Goal: Task Accomplishment & Management: Manage account settings

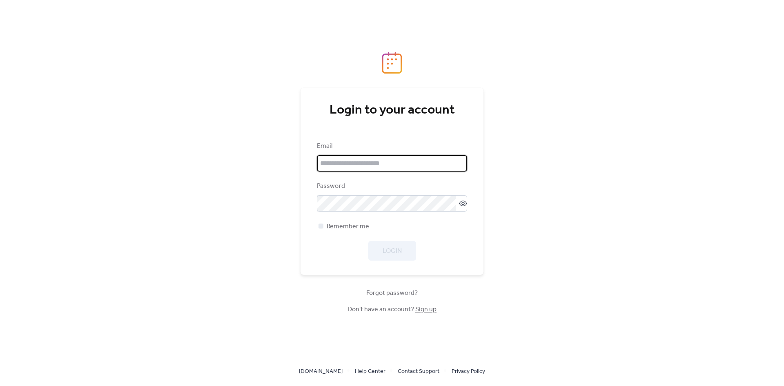
type input "**********"
click at [401, 253] on div "Login" at bounding box center [392, 251] width 150 height 20
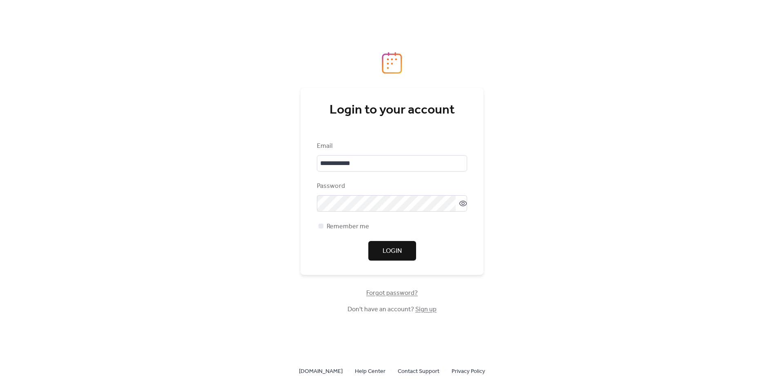
click at [401, 253] on span "Login" at bounding box center [392, 251] width 19 height 10
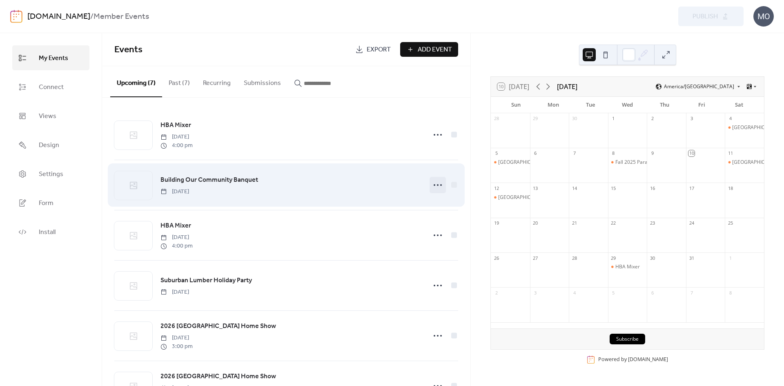
click at [436, 186] on icon at bounding box center [437, 184] width 13 height 13
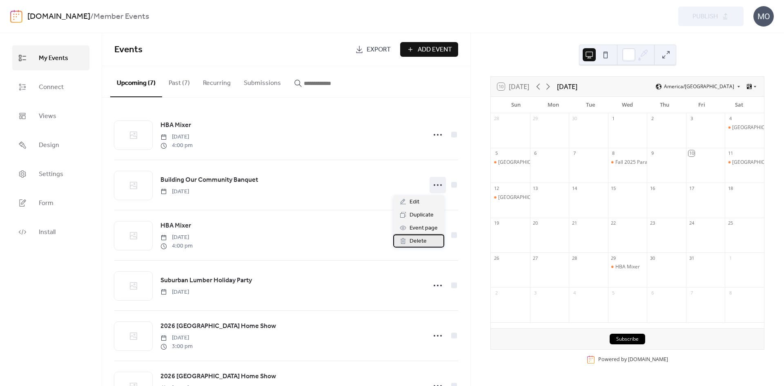
click at [428, 240] on div "Delete" at bounding box center [418, 240] width 51 height 13
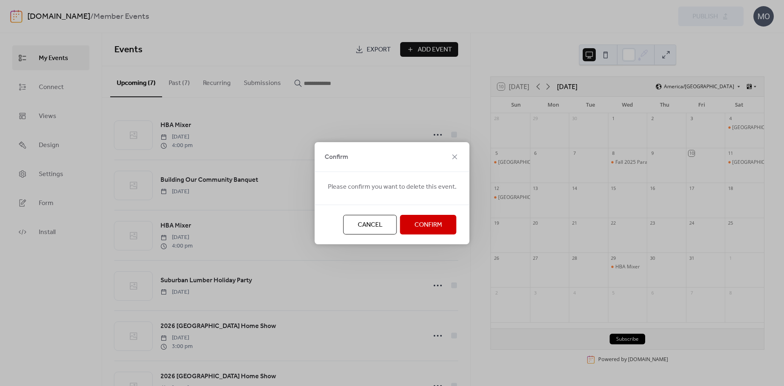
click at [426, 227] on span "Confirm" at bounding box center [428, 225] width 28 height 10
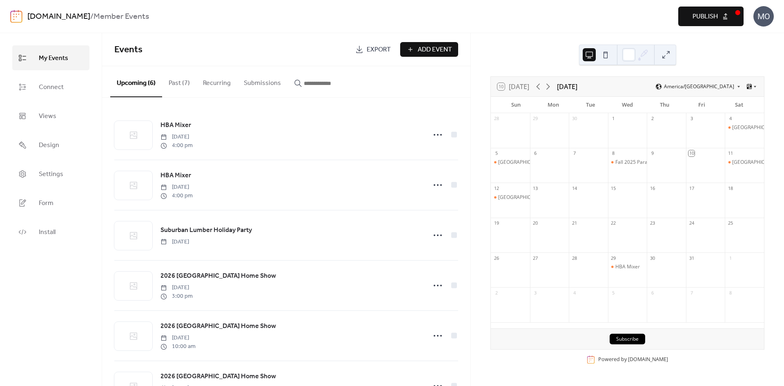
click at [704, 12] on span "Publish" at bounding box center [704, 17] width 25 height 10
click at [712, 14] on div "Preview Publish" at bounding box center [579, 17] width 327 height 20
click at [551, 86] on icon at bounding box center [548, 87] width 10 height 10
click at [697, 16] on div "Preview Publish" at bounding box center [579, 17] width 327 height 20
click at [180, 82] on button "Past (7)" at bounding box center [179, 81] width 34 height 30
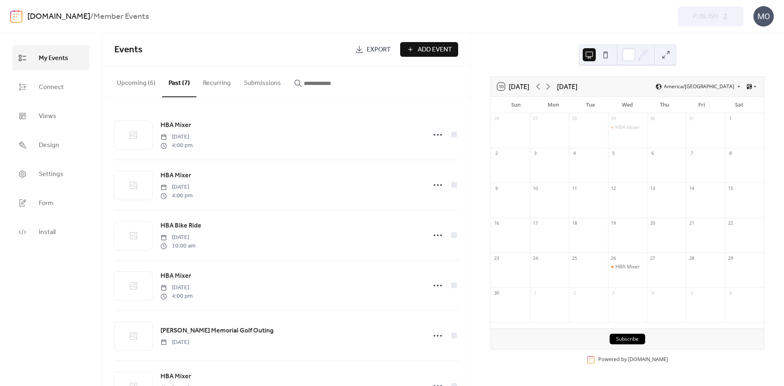
click at [147, 82] on button "Upcoming (6)" at bounding box center [136, 81] width 52 height 30
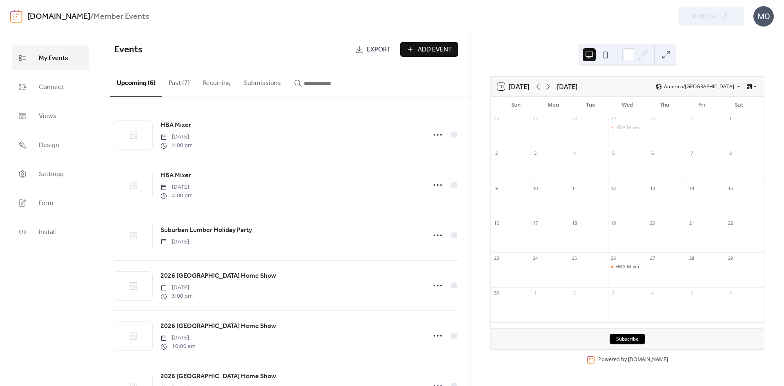
click at [431, 49] on span "Add Event" at bounding box center [435, 50] width 34 height 10
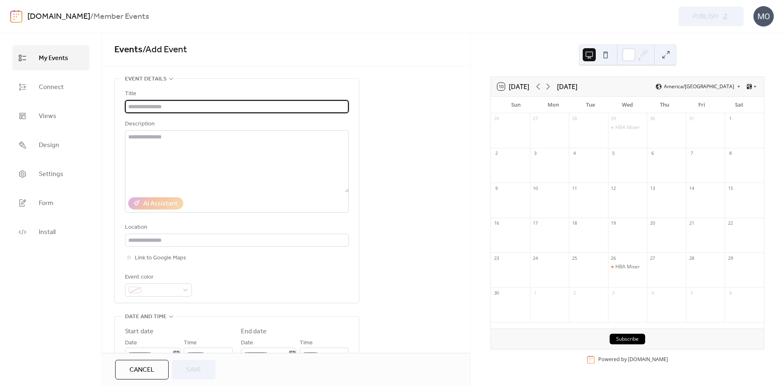
click at [247, 104] on input "text" at bounding box center [237, 106] width 224 height 13
type input "*"
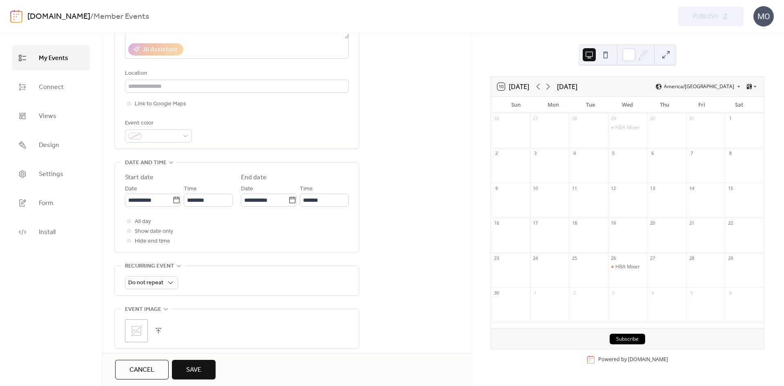
scroll to position [163, 0]
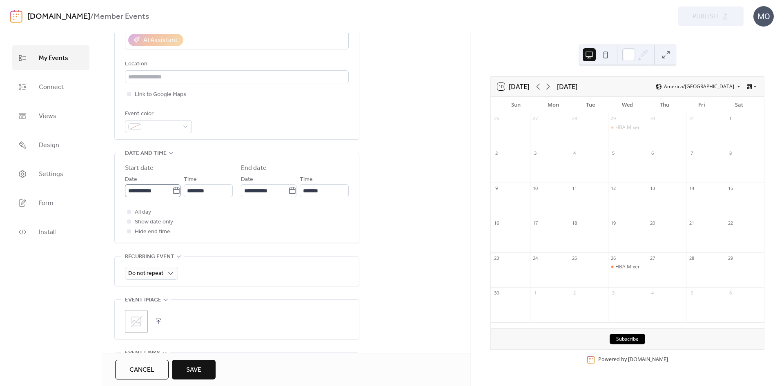
type input "*******"
click at [173, 191] on icon at bounding box center [176, 190] width 6 height 7
click at [171, 191] on input "**********" at bounding box center [148, 190] width 47 height 13
click at [214, 207] on span "›" at bounding box center [217, 210] width 12 height 16
click at [191, 269] on td "13" at bounding box center [189, 269] width 13 height 13
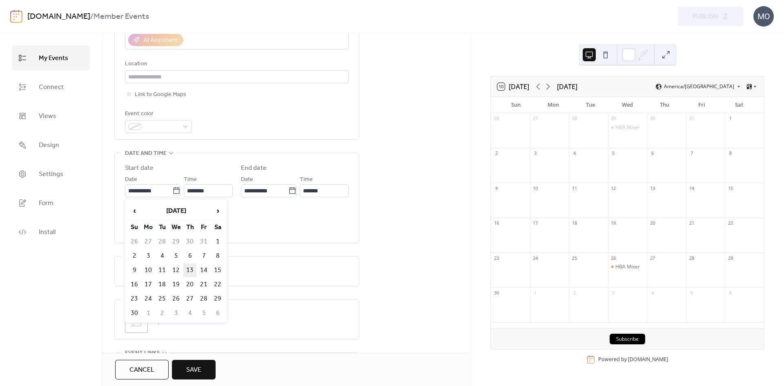
type input "**********"
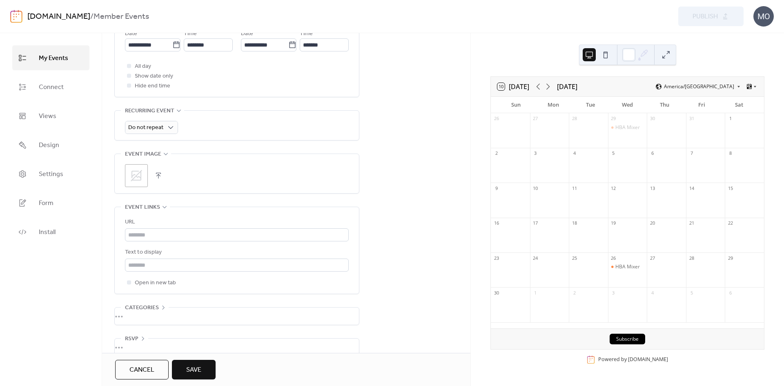
scroll to position [323, 0]
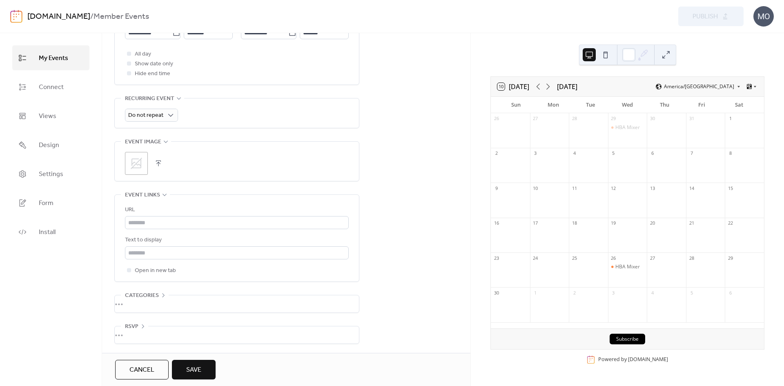
click at [194, 371] on span "Save" at bounding box center [193, 370] width 15 height 10
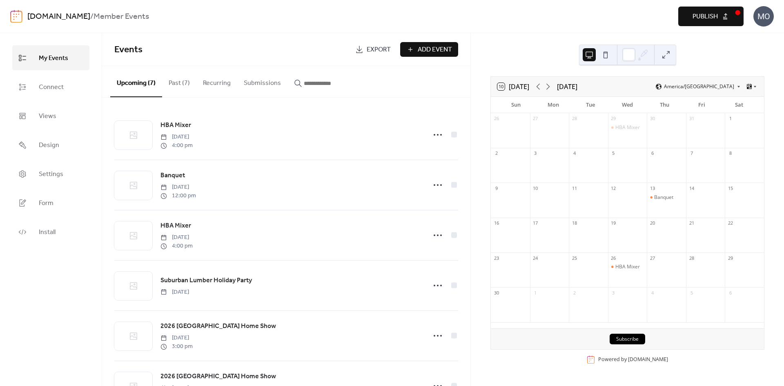
click at [709, 15] on span "Publish" at bounding box center [704, 17] width 25 height 10
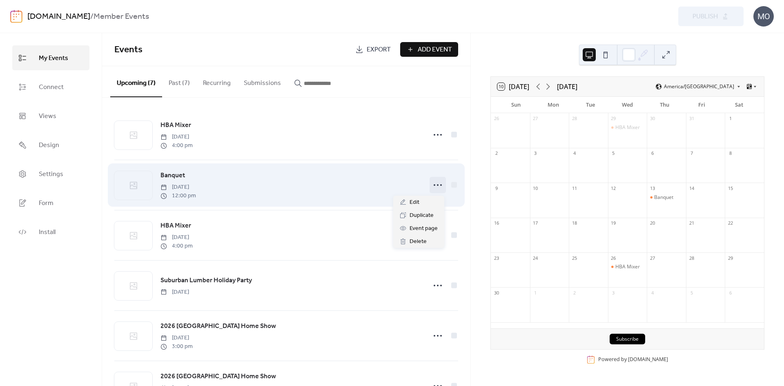
click at [435, 183] on icon at bounding box center [437, 184] width 13 height 13
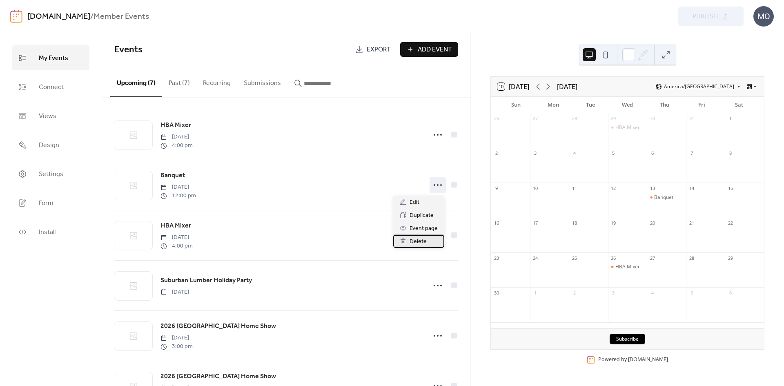
click at [420, 242] on span "Delete" at bounding box center [417, 242] width 17 height 10
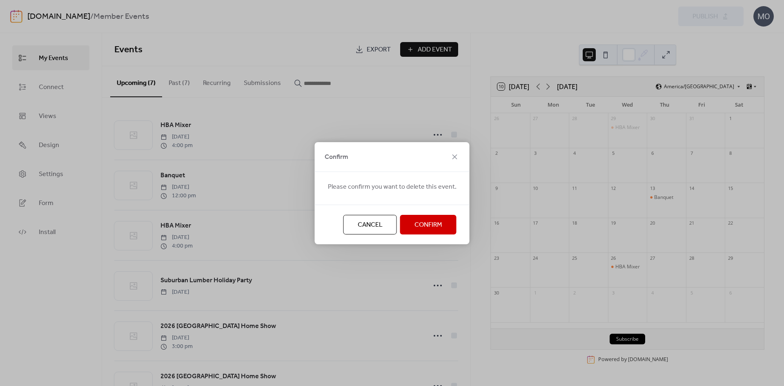
click at [421, 220] on span "Confirm" at bounding box center [428, 225] width 28 height 10
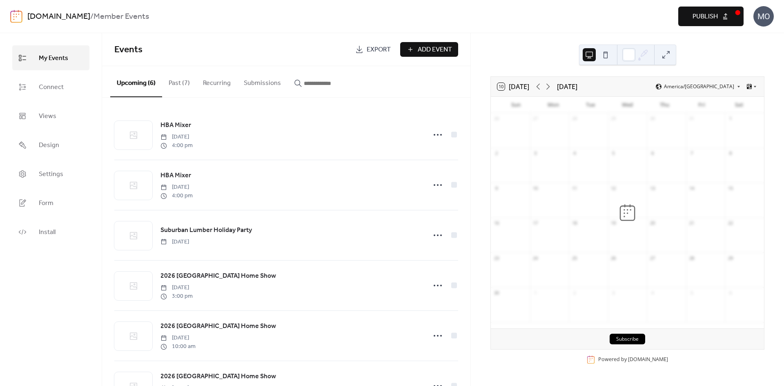
click at [719, 15] on button "Publish" at bounding box center [710, 17] width 65 height 20
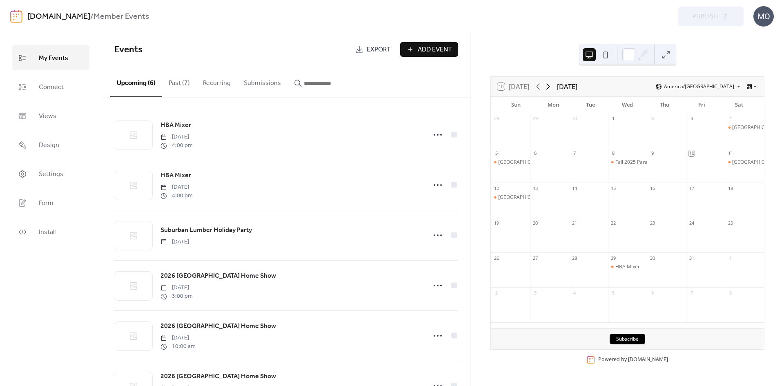
click at [549, 86] on icon at bounding box center [548, 87] width 10 height 10
click at [61, 87] on span "Connect" at bounding box center [51, 87] width 25 height 13
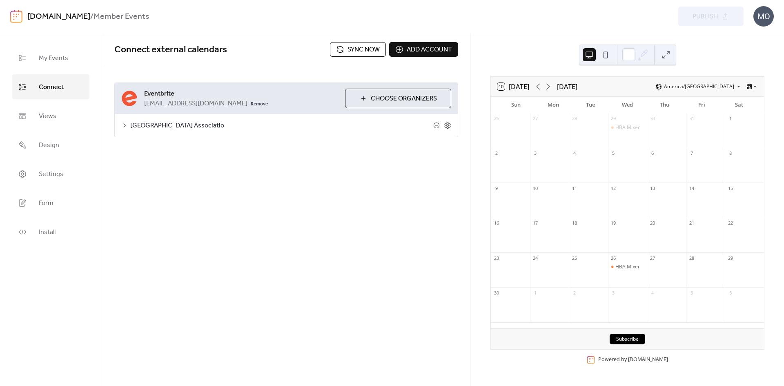
click at [208, 124] on span "Greater Cedar Rapids Housing & Building Associatio" at bounding box center [281, 126] width 303 height 10
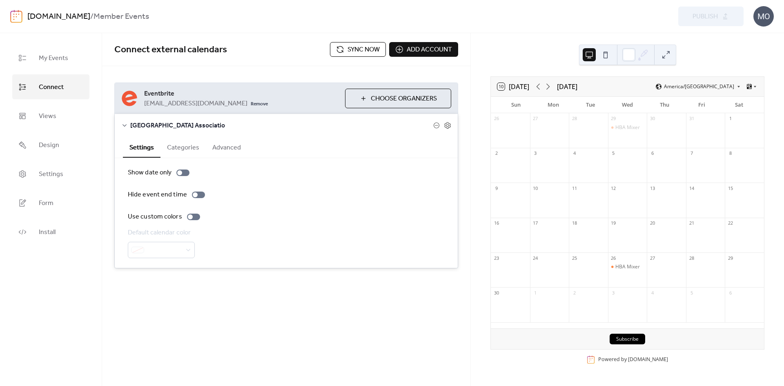
click at [395, 100] on span "Choose Organizers" at bounding box center [404, 99] width 66 height 10
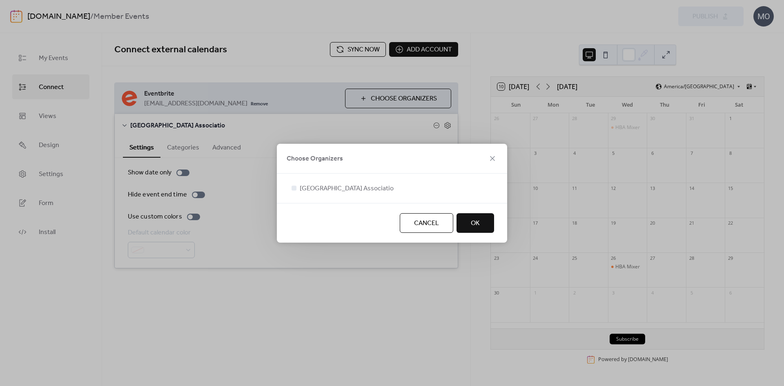
click at [437, 227] on span "Cancel" at bounding box center [426, 223] width 25 height 10
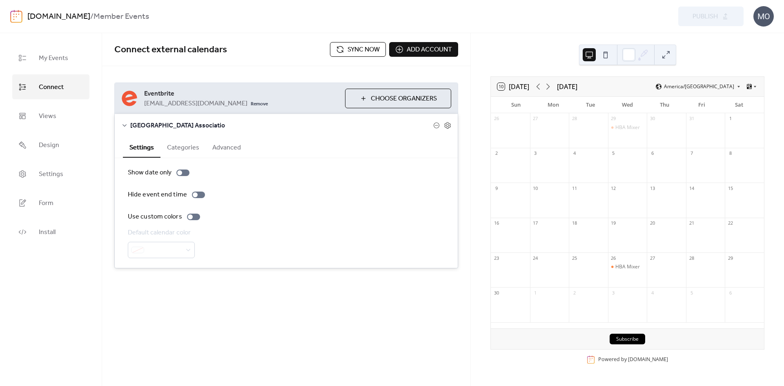
click at [229, 146] on button "Advanced" at bounding box center [227, 147] width 42 height 20
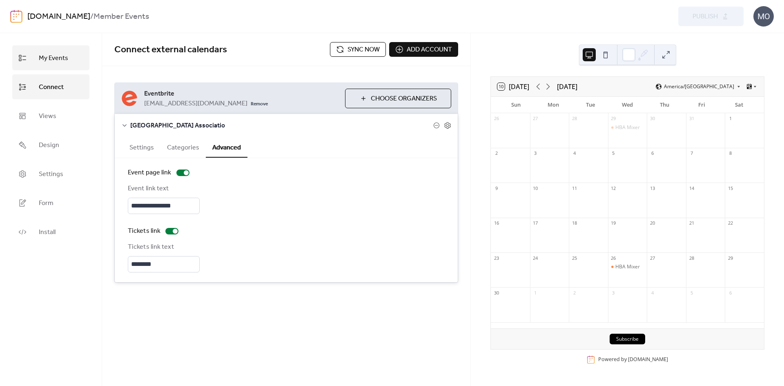
click at [68, 56] on link "My Events" at bounding box center [50, 57] width 77 height 25
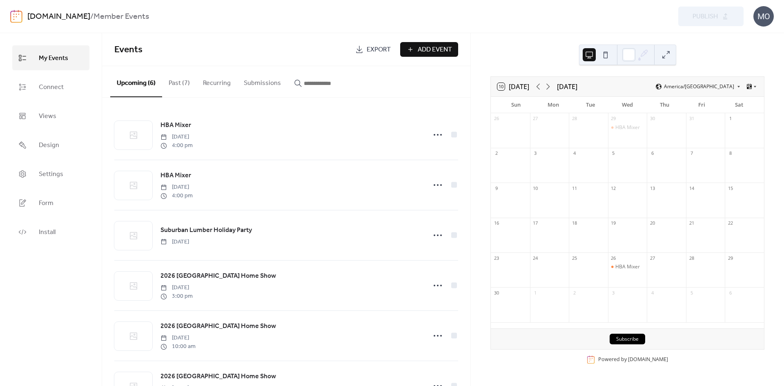
click at [267, 85] on button "Submissions" at bounding box center [262, 81] width 50 height 30
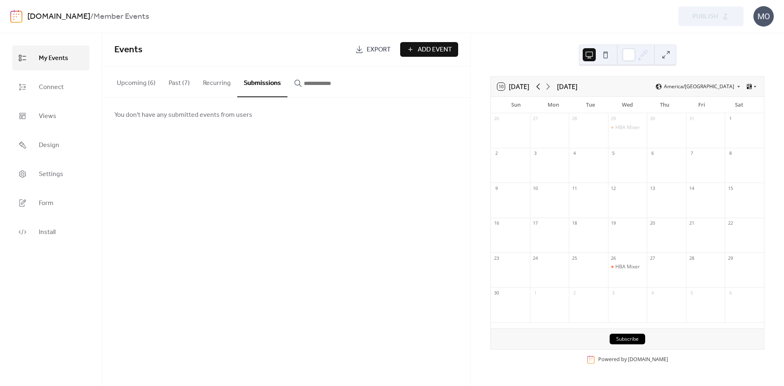
click at [539, 88] on icon at bounding box center [538, 87] width 10 height 10
click at [550, 88] on icon at bounding box center [548, 87] width 10 height 10
click at [725, 16] on div "Preview Publish" at bounding box center [579, 17] width 327 height 20
